Goal: Task Accomplishment & Management: Manage account settings

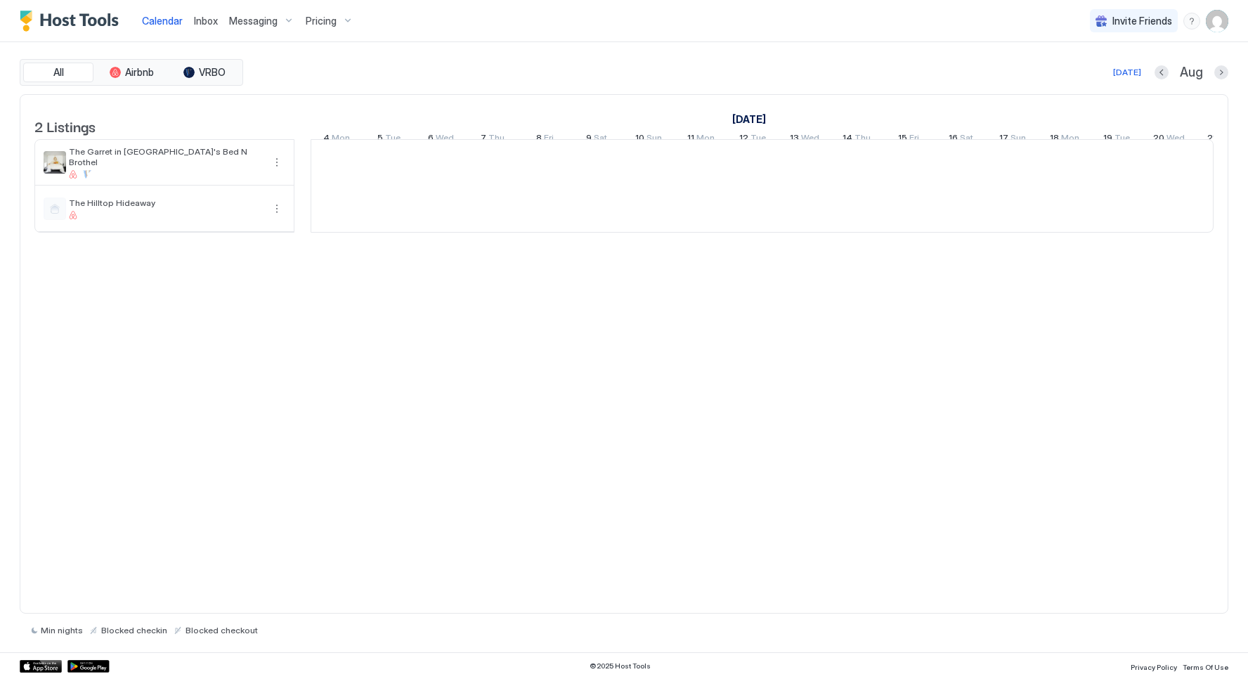
scroll to position [0, 780]
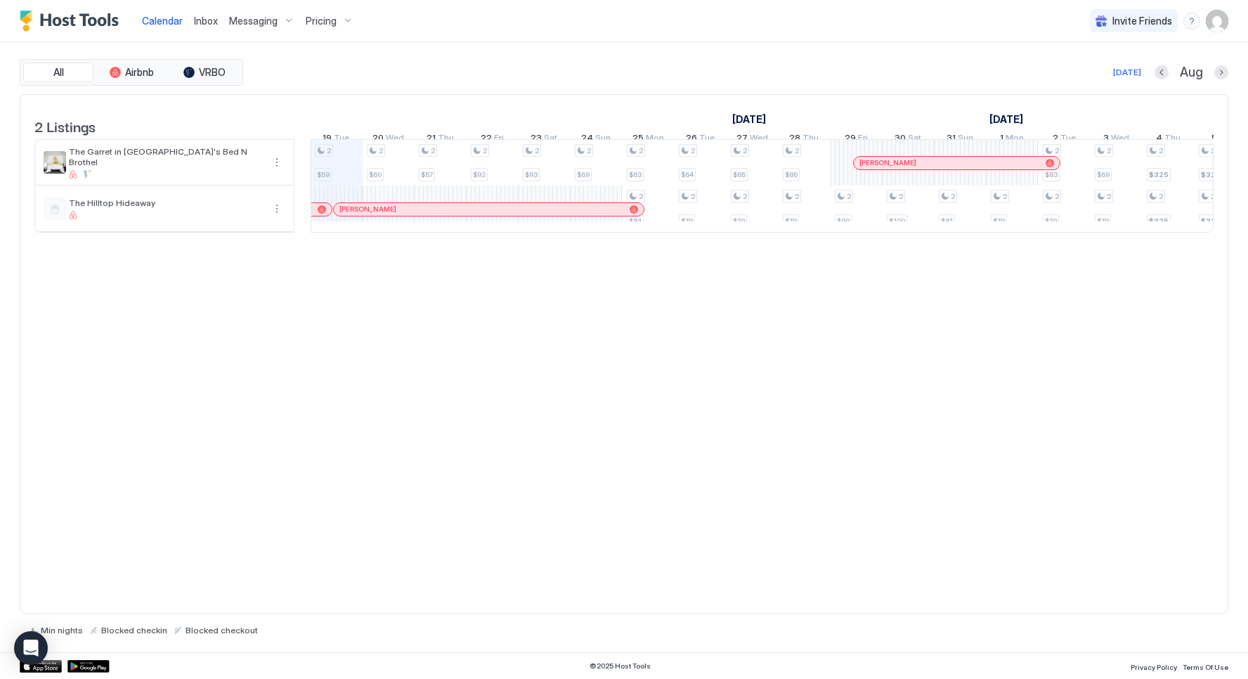
click at [270, 25] on span "Messaging" at bounding box center [253, 21] width 48 height 13
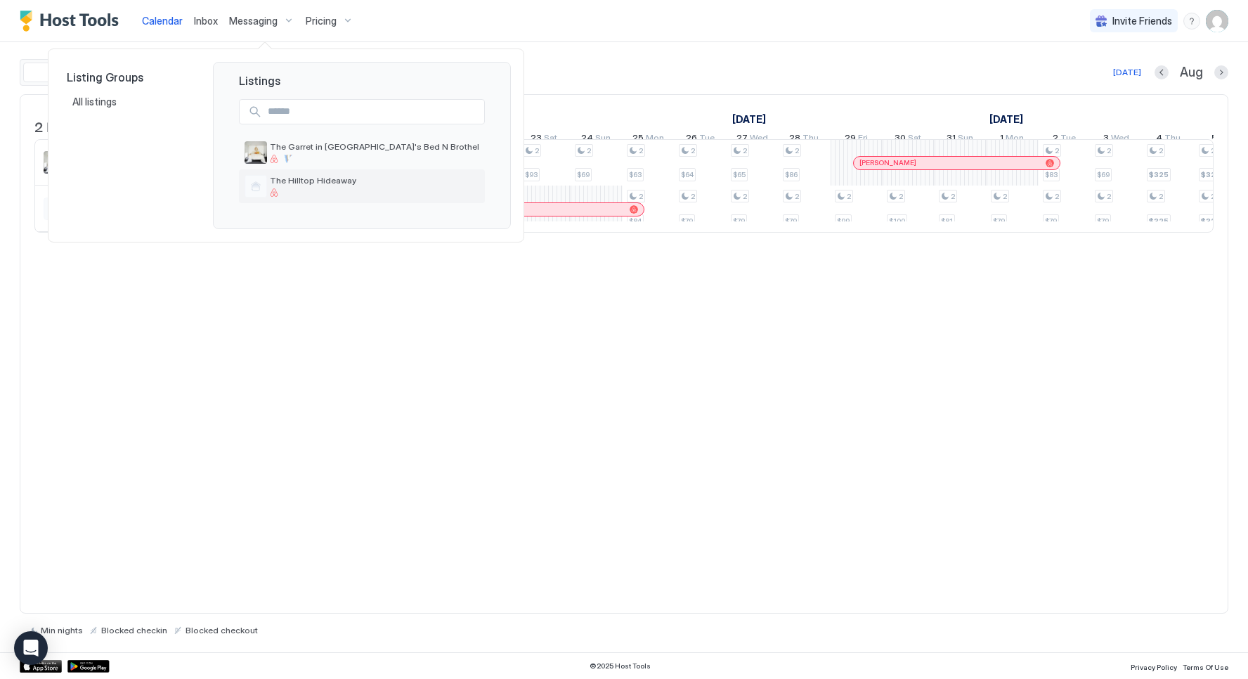
click at [325, 190] on div at bounding box center [374, 192] width 209 height 8
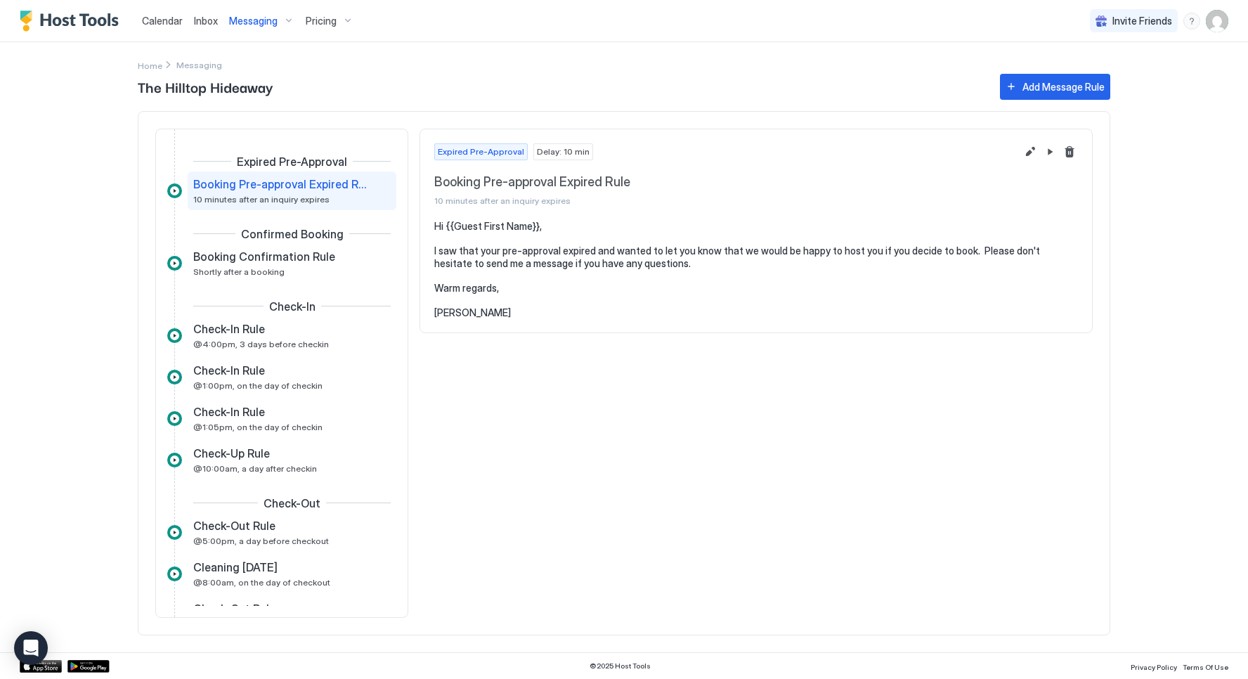
scroll to position [1, 0]
click at [291, 248] on span "Booking Confirmation Rule" at bounding box center [264, 255] width 142 height 14
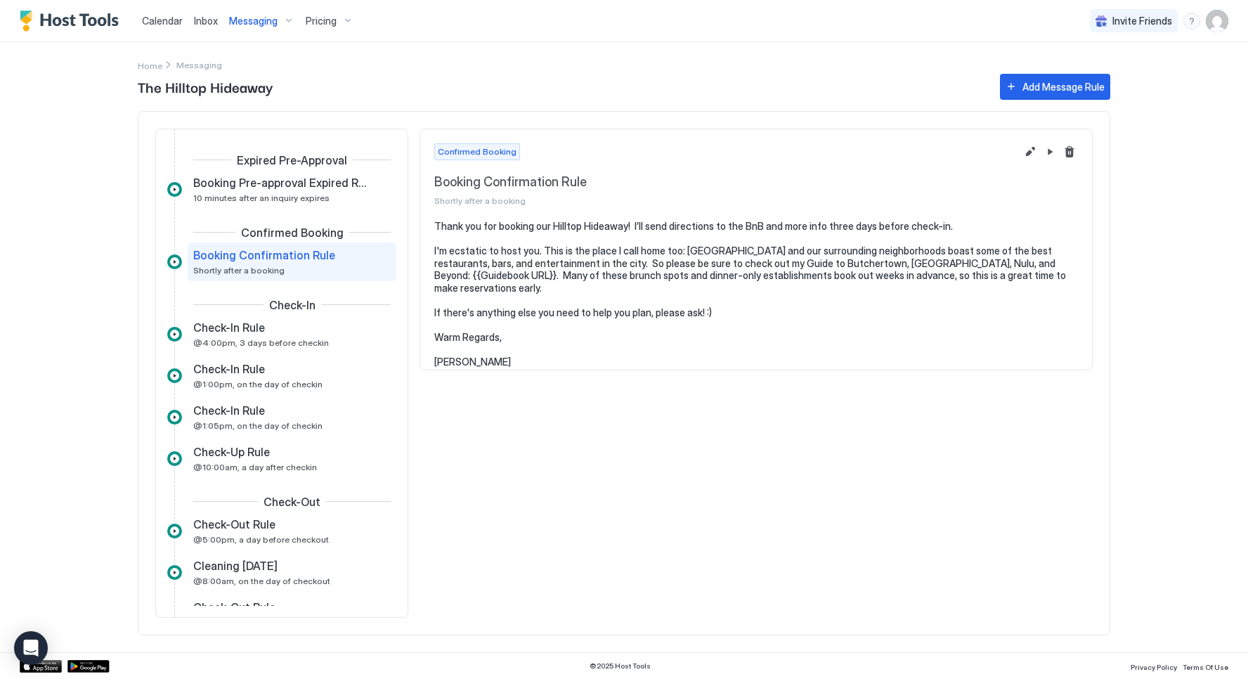
click at [269, 260] on span "Booking Confirmation Rule" at bounding box center [264, 255] width 142 height 14
click at [282, 331] on div "Check-In Rule" at bounding box center [282, 327] width 178 height 14
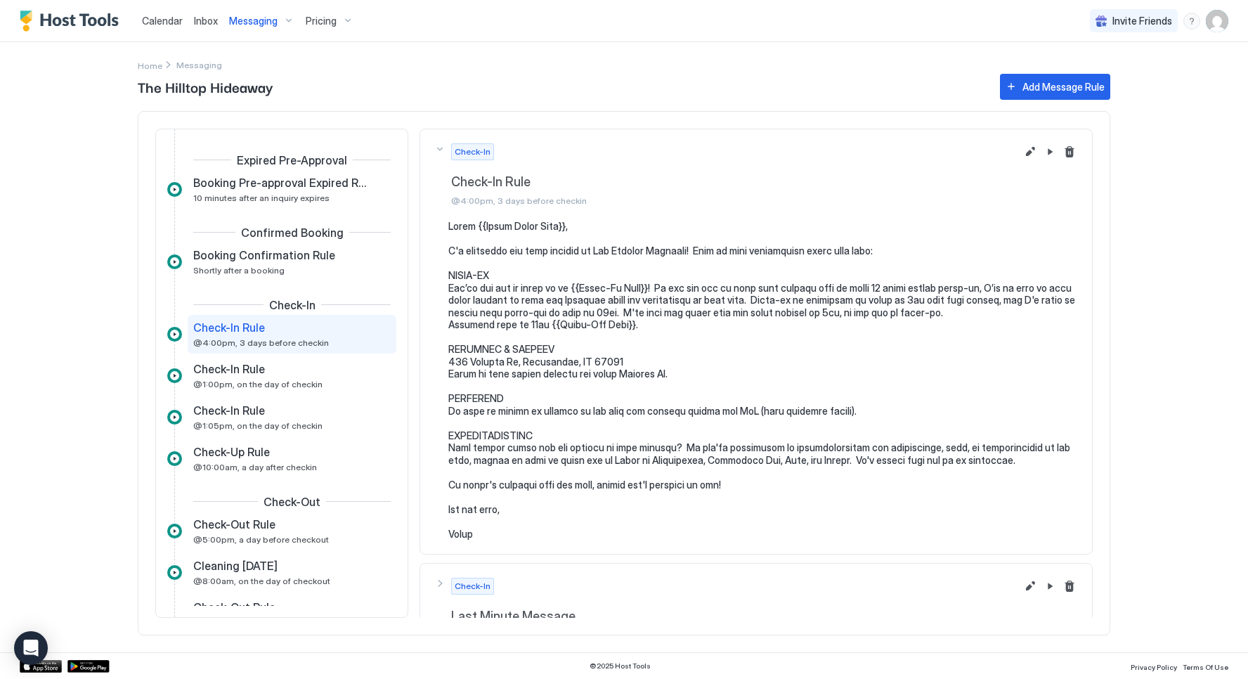
scroll to position [1, 0]
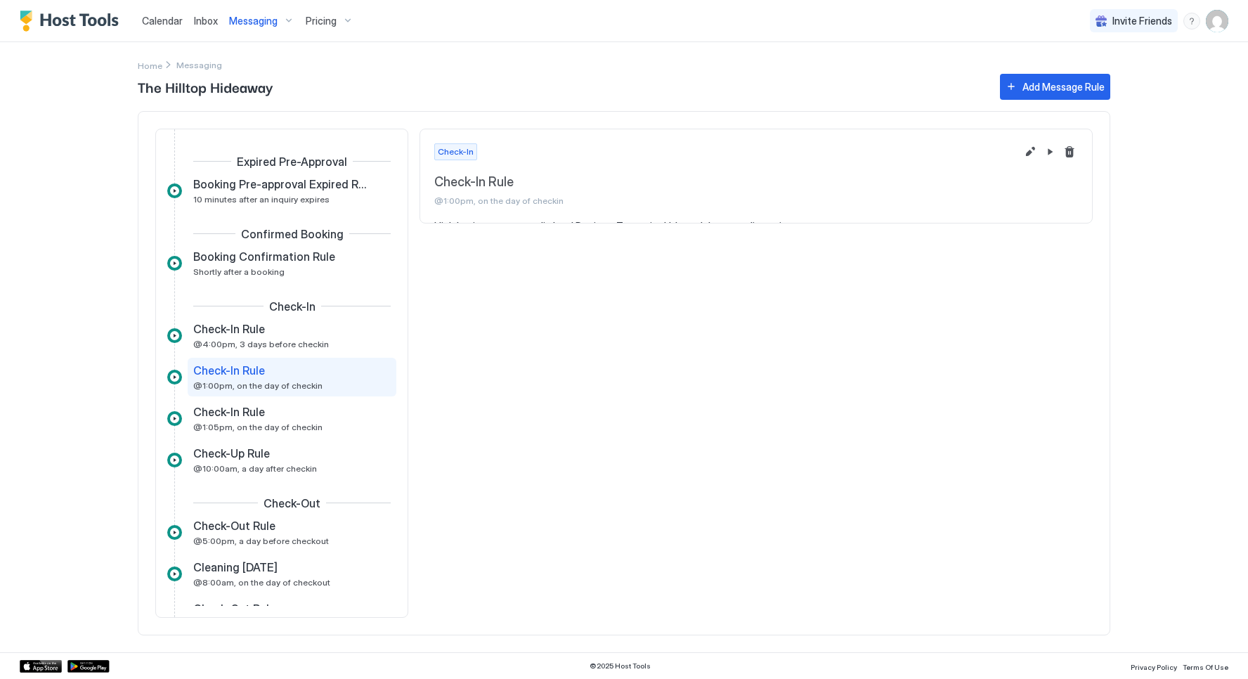
scroll to position [4, 0]
